Goal: Contribute content: Add original content to the website for others to see

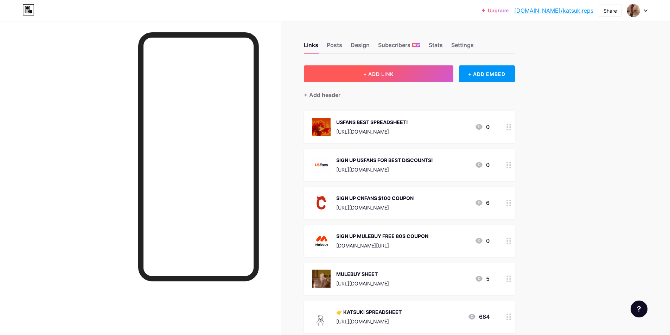
click at [399, 75] on button "+ ADD LINK" at bounding box center [378, 73] width 149 height 17
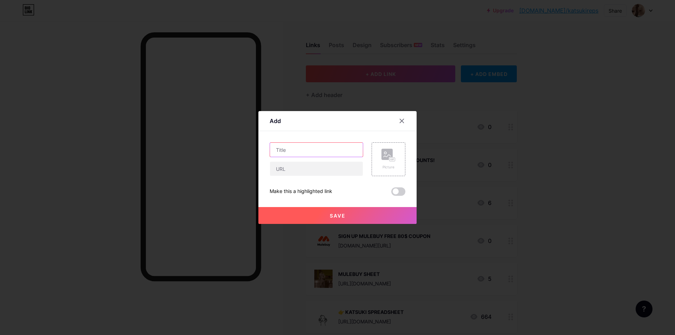
click at [299, 147] on input "text" at bounding box center [316, 150] width 93 height 14
type input "3"
type input "21KG HAUL LINKLER"
click at [321, 169] on input "text" at bounding box center [316, 169] width 93 height 14
paste input "[URL][DOMAIN_NAME]"
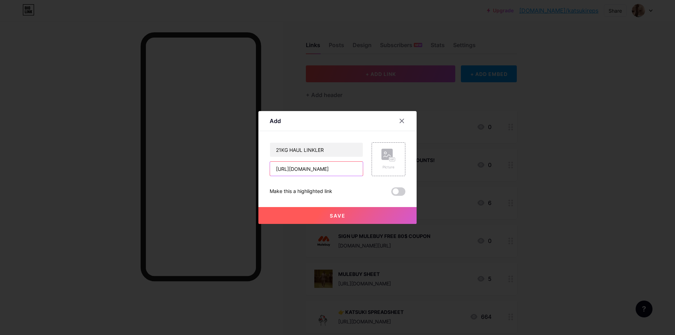
scroll to position [0, 19]
type input "[URL][DOMAIN_NAME]"
click at [373, 163] on div "Picture" at bounding box center [389, 159] width 34 height 34
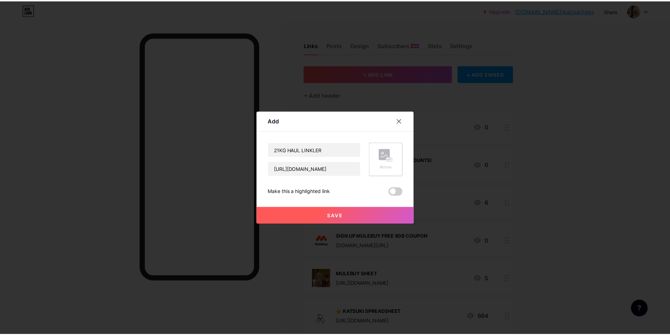
scroll to position [0, 0]
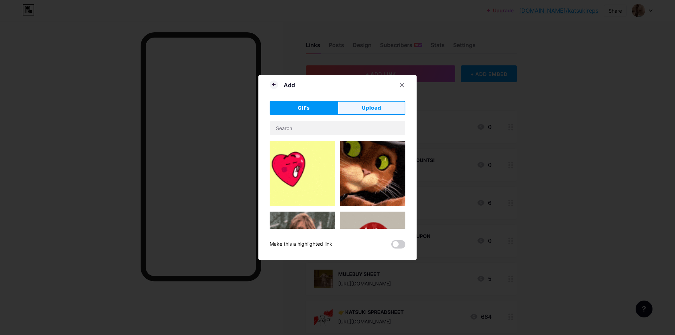
click at [355, 108] on button "Upload" at bounding box center [372, 108] width 68 height 14
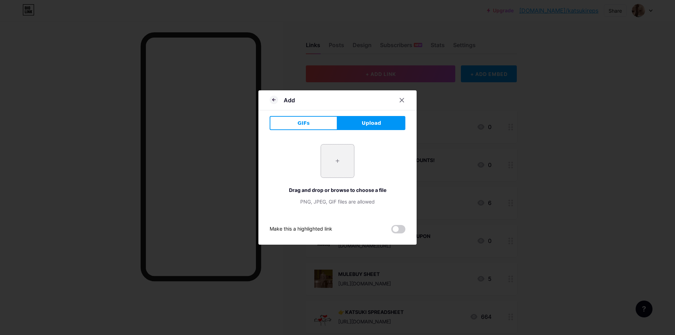
click at [340, 151] on input "file" at bounding box center [337, 160] width 33 height 33
type input "C:\fakepath\Screenshot_3.png"
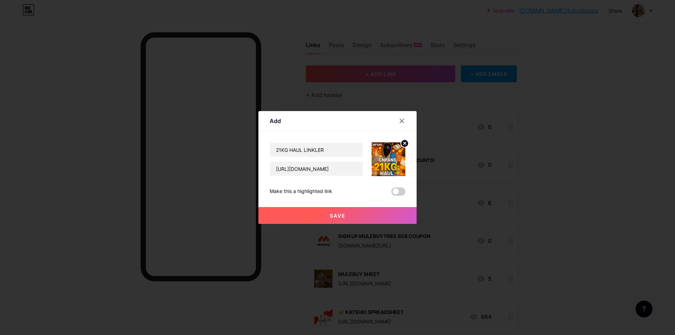
click at [374, 220] on button "Save" at bounding box center [337, 215] width 158 height 17
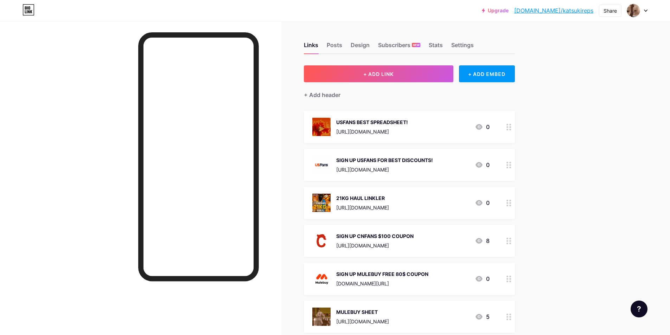
click at [554, 123] on div "Upgrade [DOMAIN_NAME]/katsuk... [DOMAIN_NAME]/katsukireps Share Switch accounts…" at bounding box center [335, 263] width 670 height 527
